Goal: Task Accomplishment & Management: Complete application form

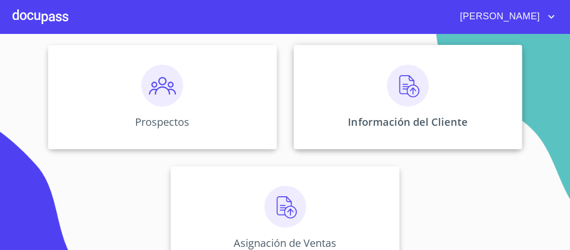
scroll to position [69, 0]
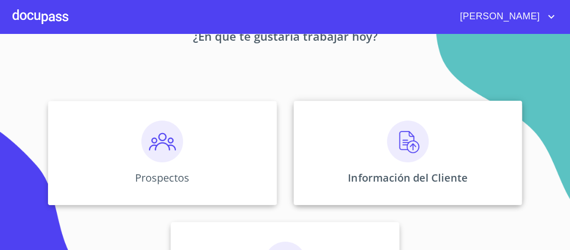
click at [401, 145] on img at bounding box center [408, 142] width 42 height 42
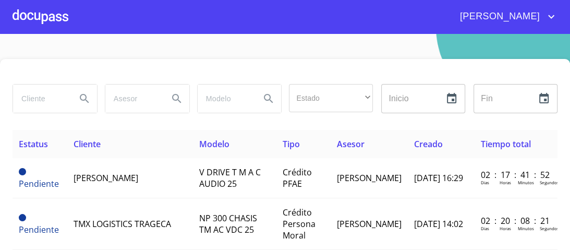
click at [39, 99] on input "search" at bounding box center [40, 99] width 55 height 28
type input "[PERSON_NAME] [PERSON_NAME]"
click at [82, 95] on icon "Search" at bounding box center [84, 98] width 13 height 13
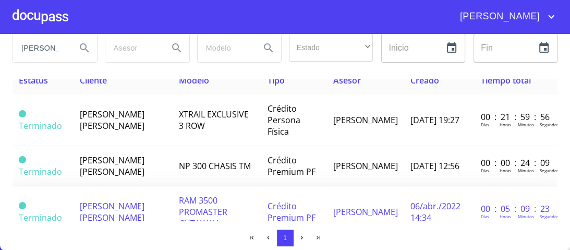
scroll to position [0, 0]
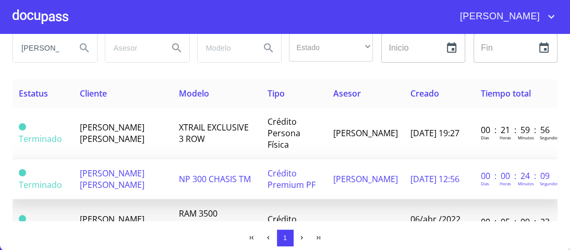
click at [283, 168] on span "Crédito Premium PF" at bounding box center [292, 179] width 48 height 23
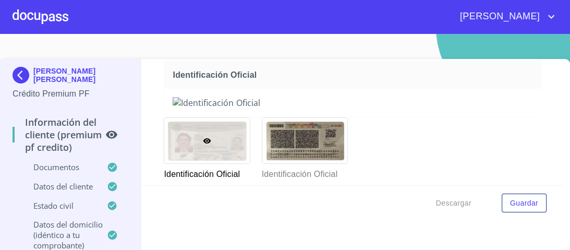
scroll to position [167, 0]
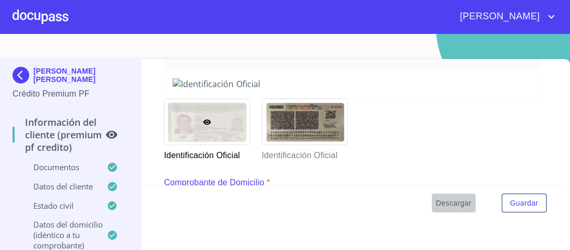
click at [440, 201] on span "Descargar" at bounding box center [453, 203] width 35 height 13
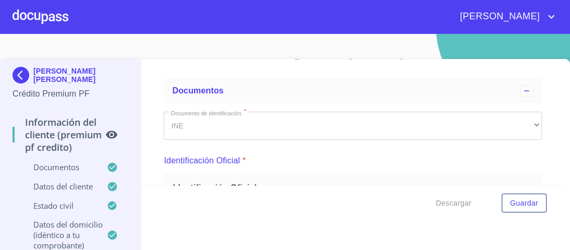
scroll to position [84, 0]
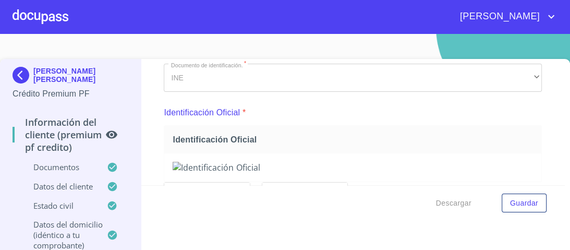
click at [50, 19] on div at bounding box center [41, 16] width 56 height 33
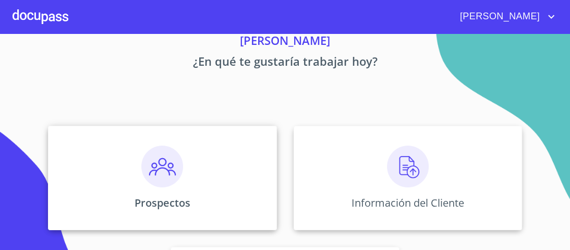
scroll to position [125, 0]
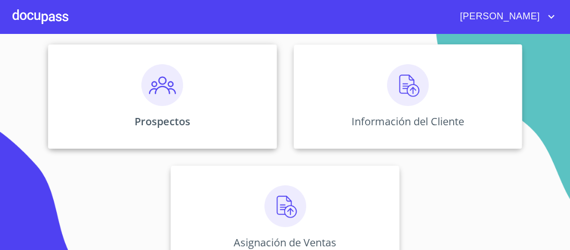
click at [163, 96] on img at bounding box center [162, 85] width 42 height 42
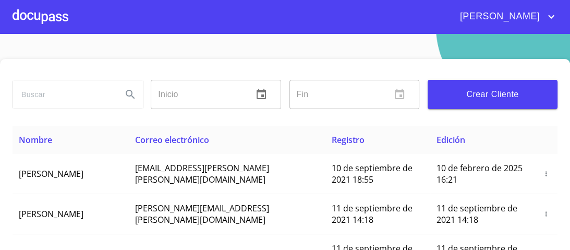
click at [50, 92] on input "search" at bounding box center [63, 94] width 101 height 28
click at [84, 92] on input "[PERSON_NAME]" at bounding box center [63, 94] width 101 height 28
type input "[PERSON_NAME]"
click at [125, 93] on icon "Search" at bounding box center [130, 94] width 13 height 13
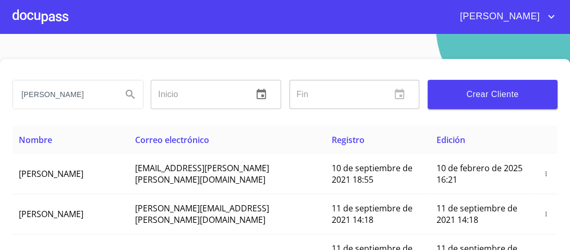
scroll to position [0, 0]
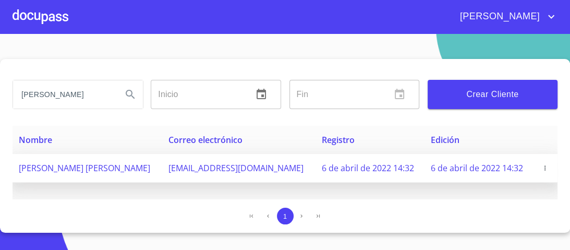
click at [545, 165] on icon "button" at bounding box center [545, 167] width 1 height 5
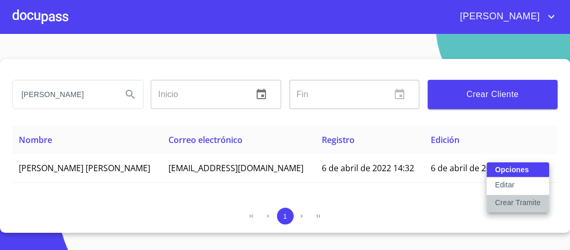
click at [520, 203] on p "Crear Tramite" at bounding box center [518, 202] width 46 height 10
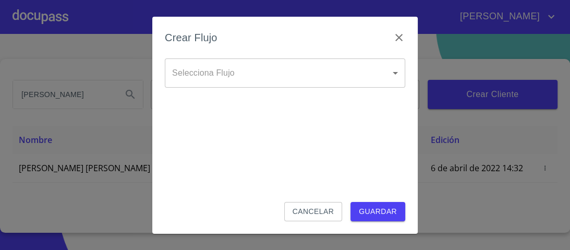
click at [398, 69] on body "[PERSON_NAME] [PERSON_NAME] Inicio ​ Fin ​ Crear Cliente Nombre Correo electrón…" at bounding box center [285, 125] width 570 height 250
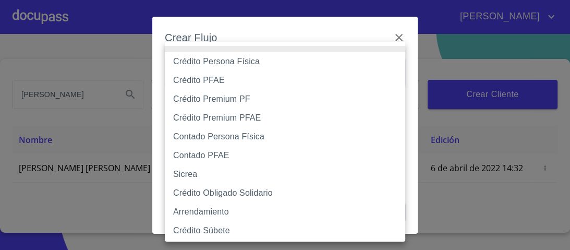
click at [202, 84] on li "Crédito PFAE" at bounding box center [288, 80] width 247 height 19
type input "60bfa0150d9865ccc24afd7c"
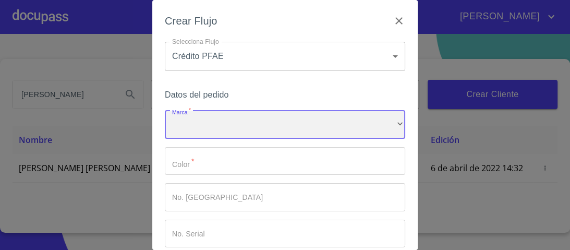
click at [207, 129] on div "​" at bounding box center [285, 125] width 241 height 28
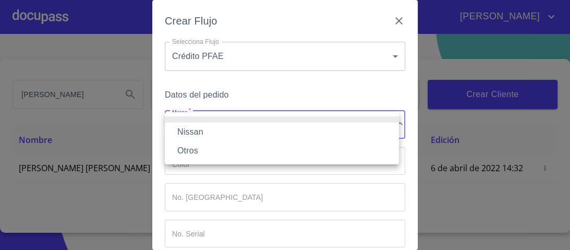
click at [202, 130] on li "Nissan" at bounding box center [282, 132] width 234 height 19
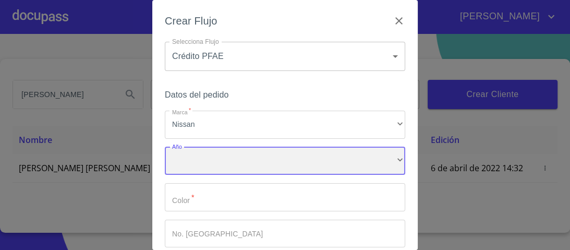
click at [192, 158] on div "​" at bounding box center [285, 161] width 241 height 28
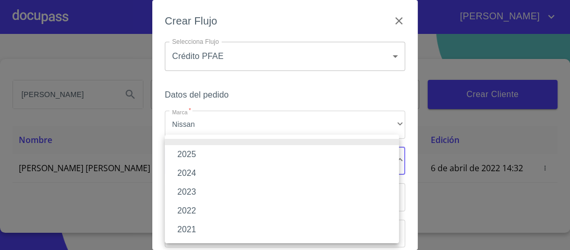
click at [193, 154] on li "2025" at bounding box center [282, 154] width 234 height 19
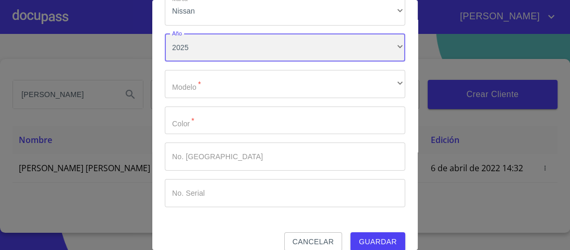
scroll to position [125, 0]
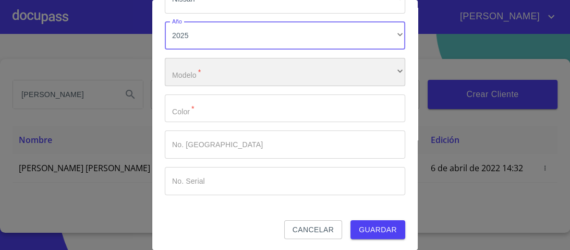
click at [198, 75] on div "​" at bounding box center [285, 72] width 241 height 28
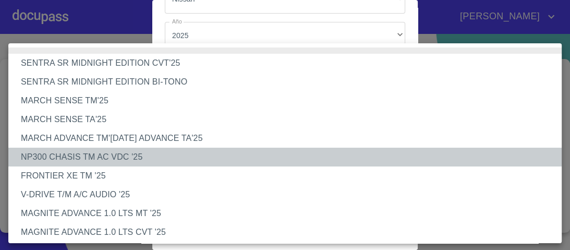
click at [104, 155] on li "NP300 CHASIS TM AC VDC '25" at bounding box center [288, 157] width 560 height 19
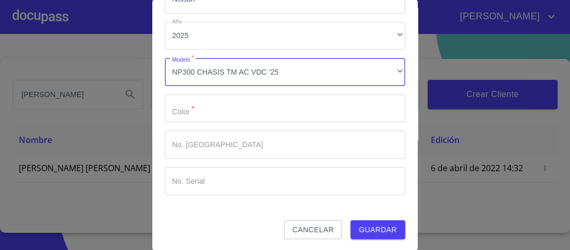
click at [196, 107] on input "Marca   *" at bounding box center [285, 108] width 241 height 28
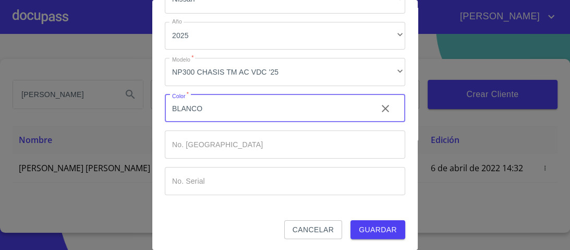
type input "BLANCO"
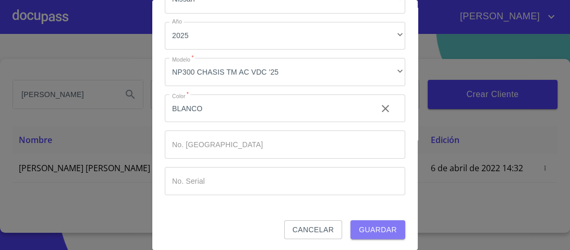
click at [375, 231] on span "Guardar" at bounding box center [378, 229] width 38 height 13
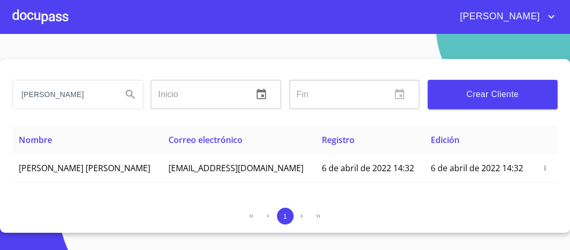
click at [302, 54] on section "[PERSON_NAME] Inicio ​ Fin ​ Crear Cliente Nombre Correo electrónico Registro E…" at bounding box center [285, 142] width 570 height 216
